Goal: Task Accomplishment & Management: Manage account settings

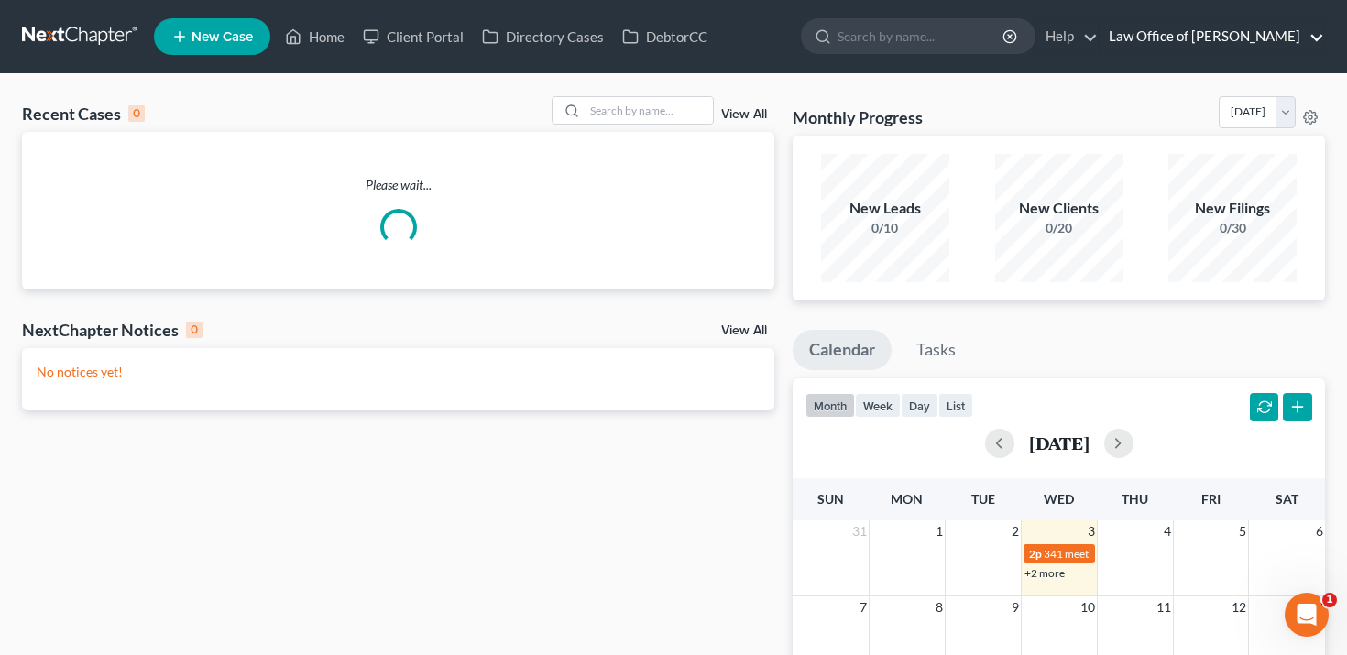
click at [1263, 49] on link "Law Office of Mark Little" at bounding box center [1212, 36] width 225 height 33
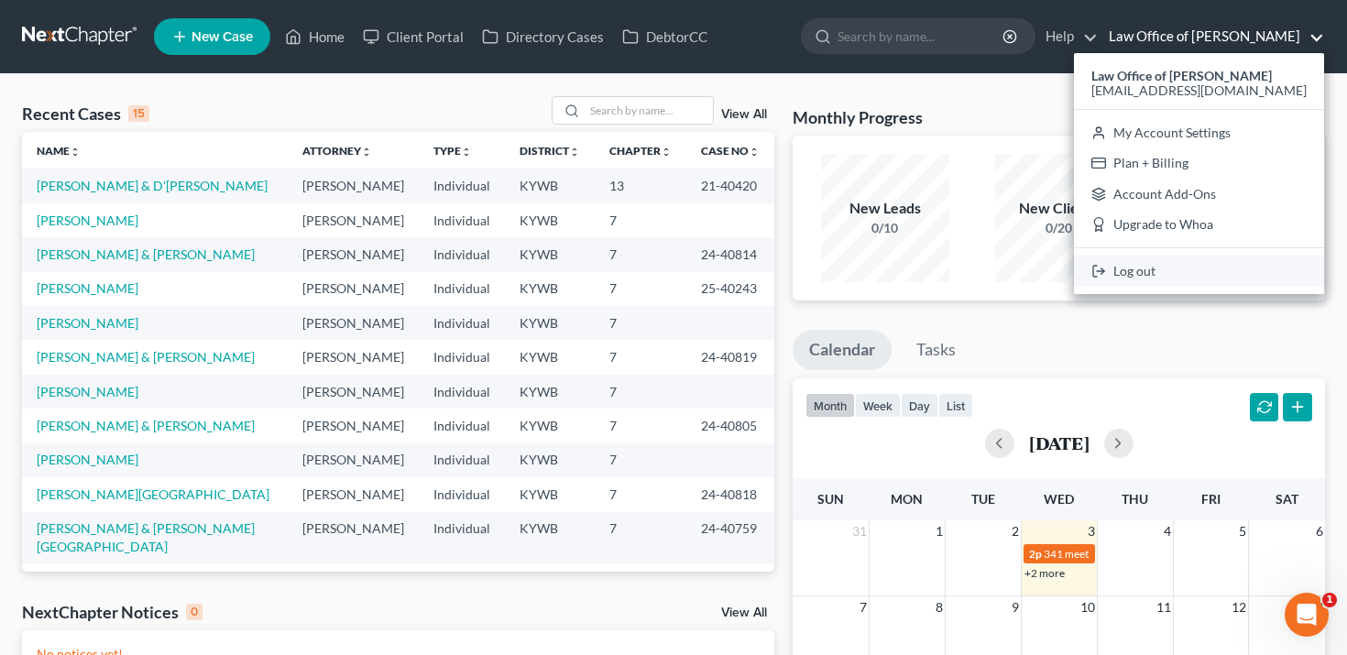
click at [1217, 270] on link "Log out" at bounding box center [1199, 271] width 250 height 31
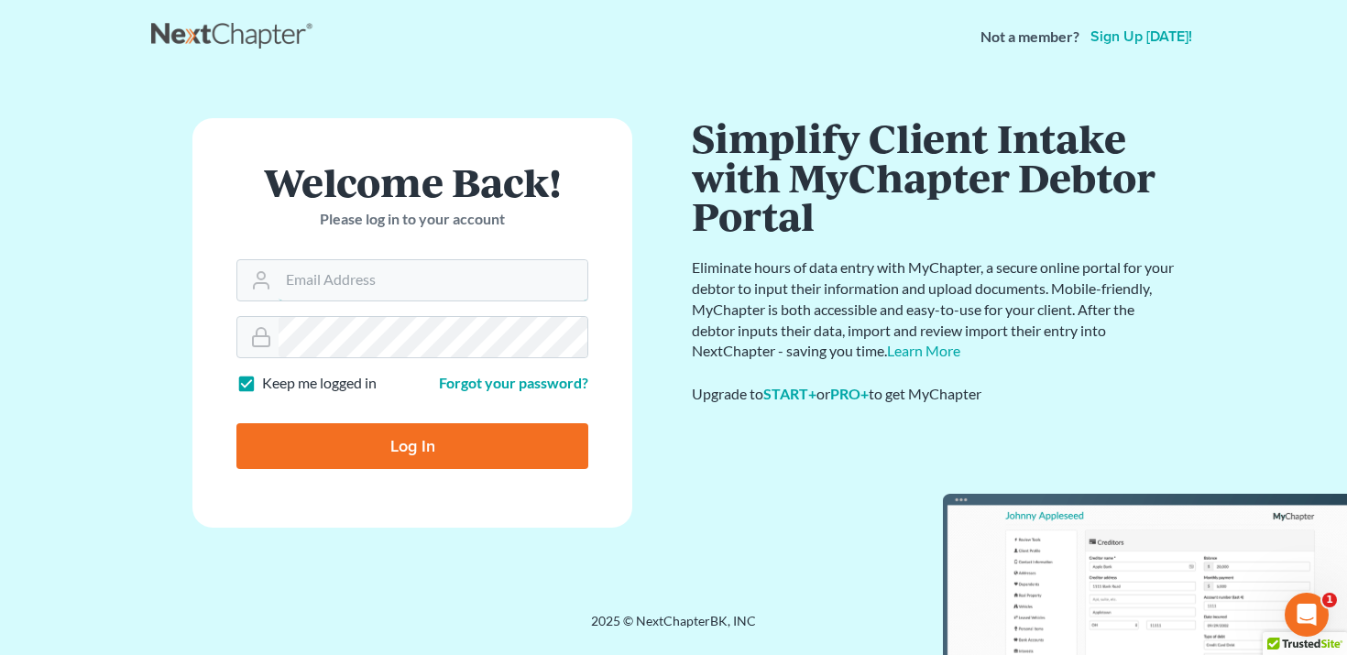
type input "[PERSON_NAME][EMAIL_ADDRESS][DOMAIN_NAME]"
click at [504, 447] on input "Log In" at bounding box center [412, 446] width 352 height 46
type input "Thinking..."
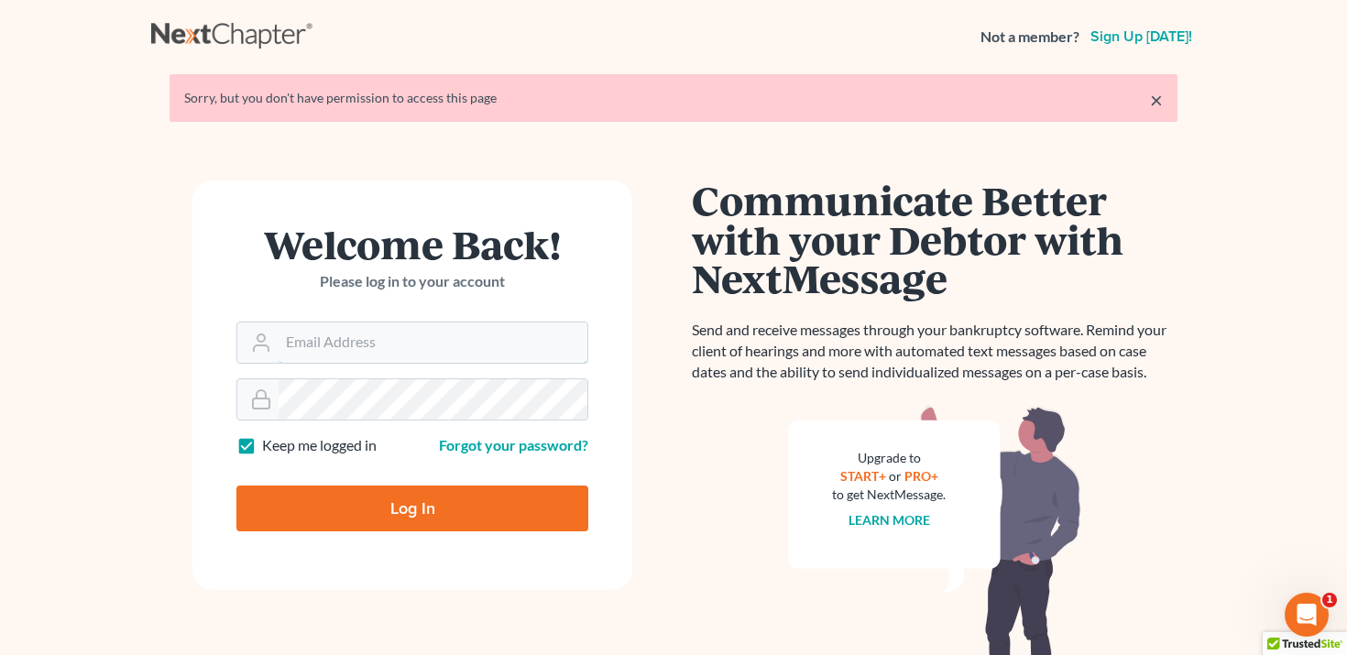
type input "[PERSON_NAME][EMAIL_ADDRESS][DOMAIN_NAME]"
click at [450, 522] on input "Log In" at bounding box center [412, 509] width 352 height 46
type input "Thinking..."
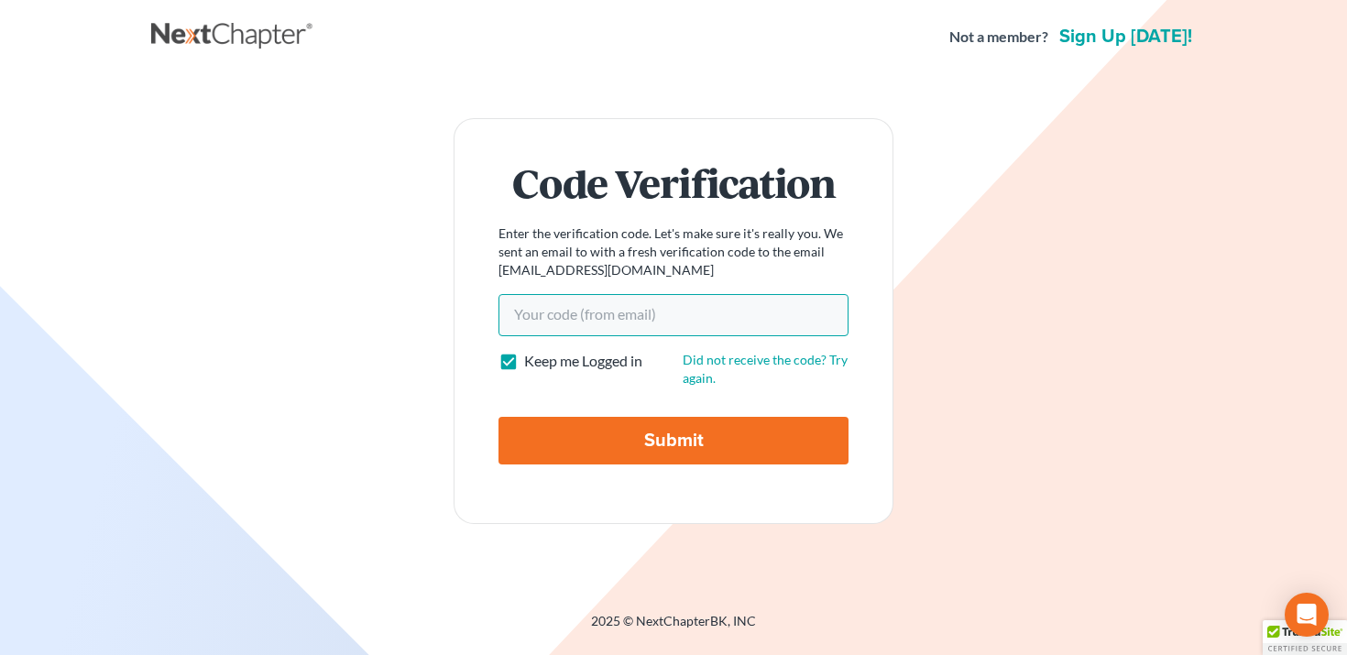
click at [558, 314] on input "Your code(from email)" at bounding box center [674, 315] width 350 height 42
paste input "1393d7"
type input "1393d7"
click at [619, 442] on input "Submit" at bounding box center [674, 441] width 350 height 48
type input "Thinking..."
